Goal: Book appointment/travel/reservation

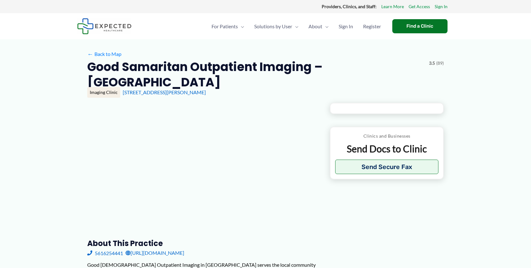
type input "**********"
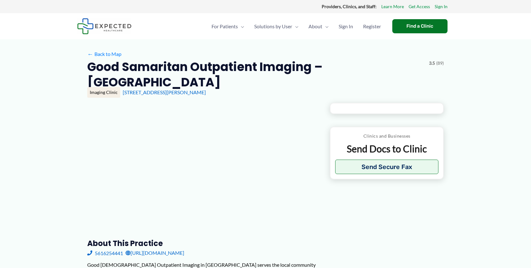
type input "**********"
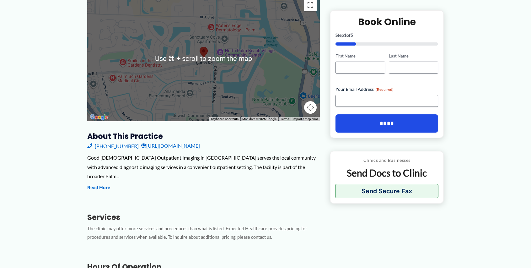
scroll to position [104, 0]
